Goal: Information Seeking & Learning: Learn about a topic

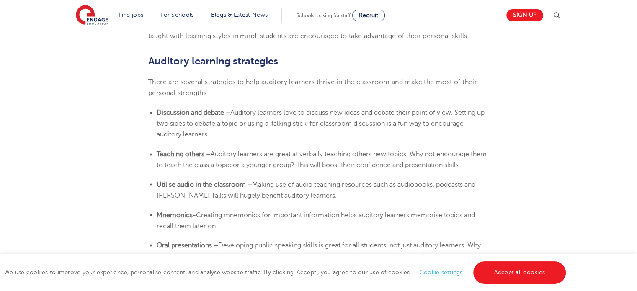
scroll to position [1424, 0]
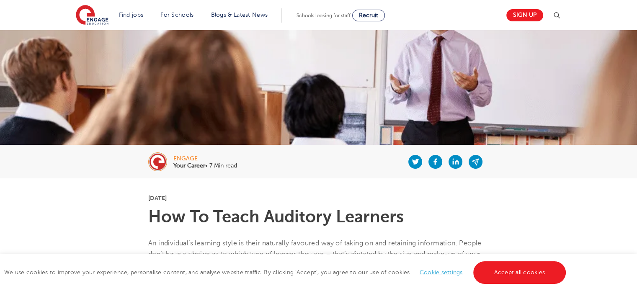
scroll to position [126, 0]
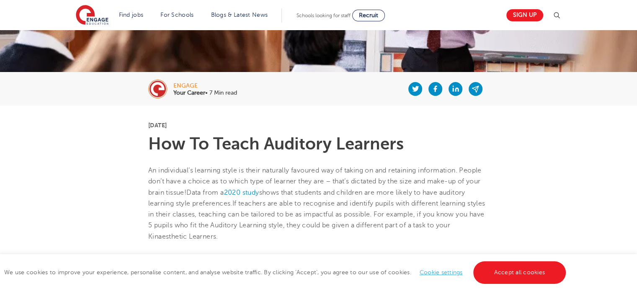
click at [262, 142] on h1 "How To Teach Auditory Learners" at bounding box center [318, 144] width 340 height 17
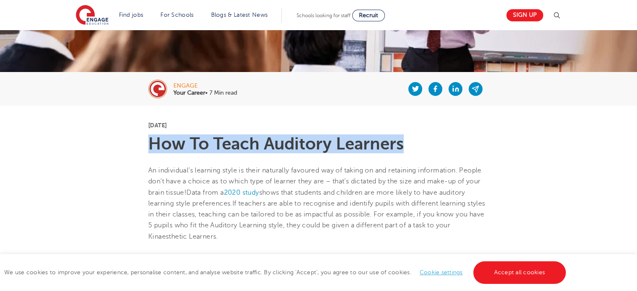
click at [262, 142] on h1 "How To Teach Auditory Learners" at bounding box center [318, 144] width 340 height 17
copy h1 "How To Teach Auditory Learners"
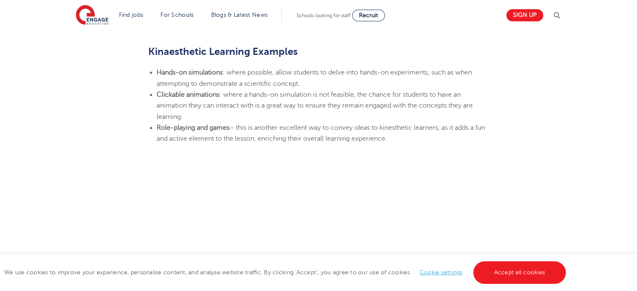
scroll to position [1005, 0]
